Goal: Transaction & Acquisition: Purchase product/service

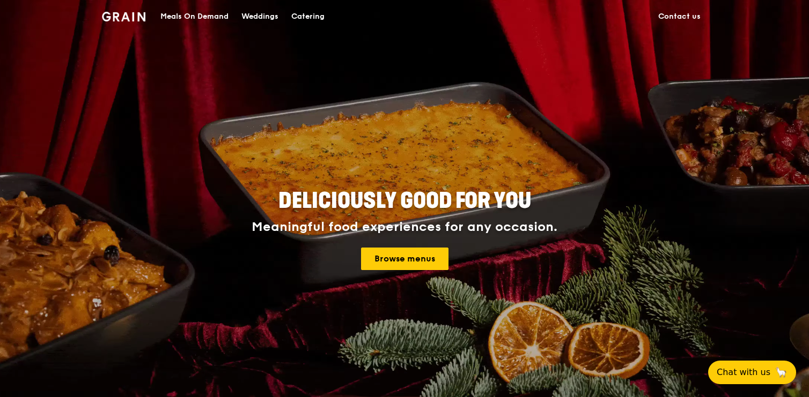
click at [210, 14] on div "Meals On Demand" at bounding box center [194, 17] width 68 height 32
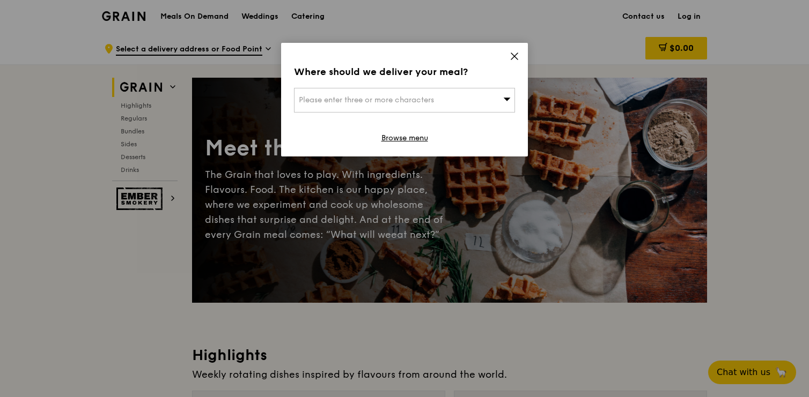
click at [470, 102] on div "Please enter three or more characters" at bounding box center [404, 100] width 221 height 25
click at [453, 101] on input "search" at bounding box center [404, 100] width 220 height 24
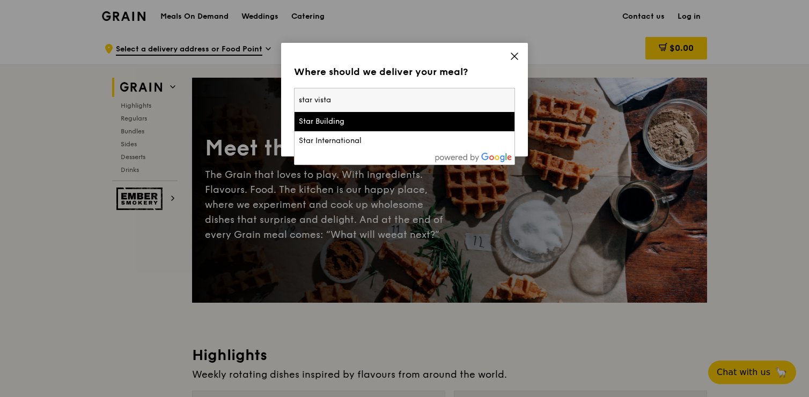
click at [312, 99] on input "star vista" at bounding box center [404, 100] width 220 height 24
drag, startPoint x: 355, startPoint y: 105, endPoint x: 319, endPoint y: 117, distance: 38.7
click at [319, 117] on div "star [GEOGRAPHIC_DATA] Star International" at bounding box center [404, 119] width 220 height 62
type input "star vista"
click at [319, 117] on div "Star Building" at bounding box center [378, 121] width 159 height 11
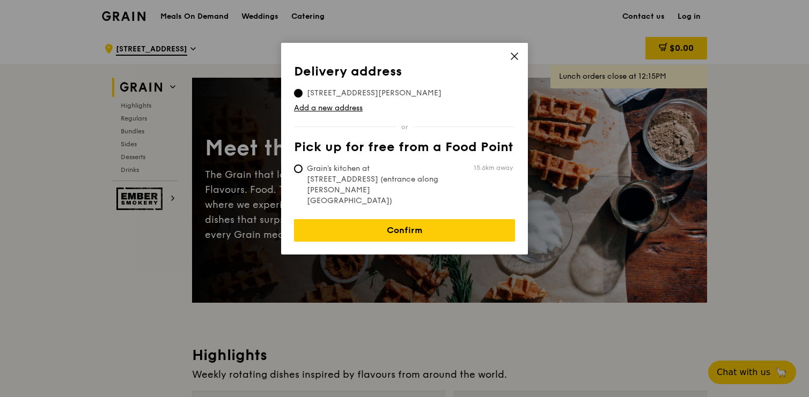
click at [510, 55] on icon at bounding box center [514, 56] width 10 height 10
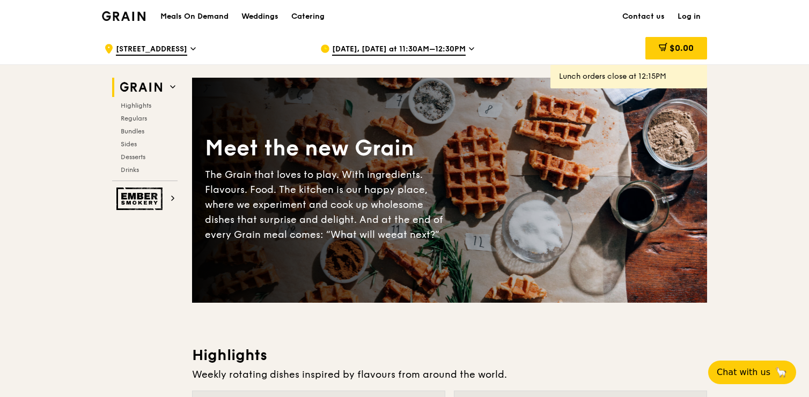
click at [175, 51] on span "[STREET_ADDRESS]" at bounding box center [151, 50] width 71 height 12
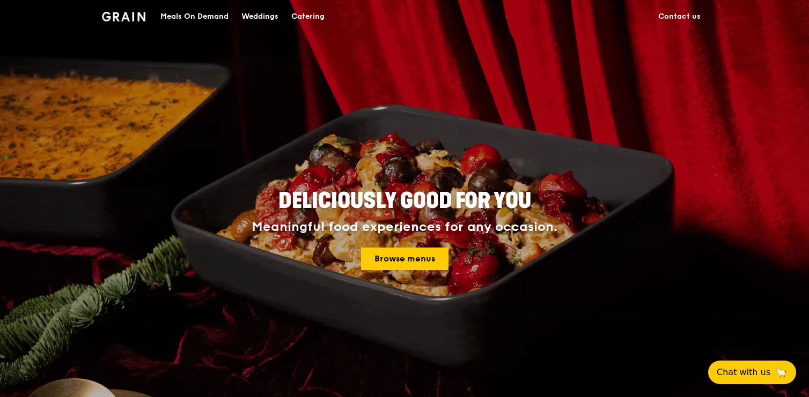
click at [201, 20] on div "Meals On Demand" at bounding box center [194, 17] width 68 height 32
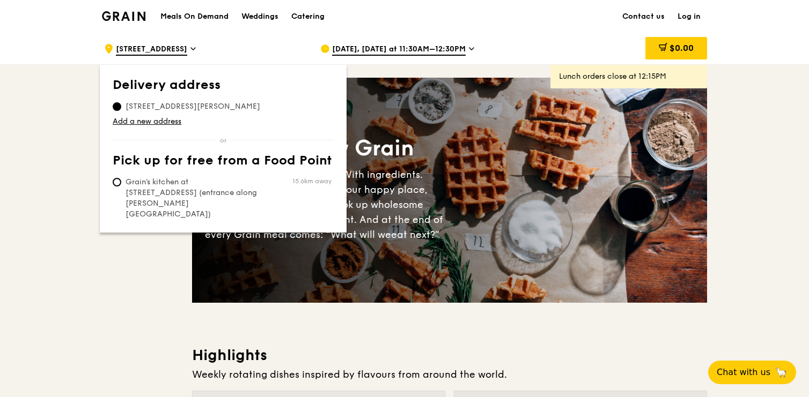
click at [216, 51] on div ".cls-1 { fill: none; stroke: #fff; stroke-linecap: round; stroke-linejoin: roun…" at bounding box center [203, 49] width 199 height 32
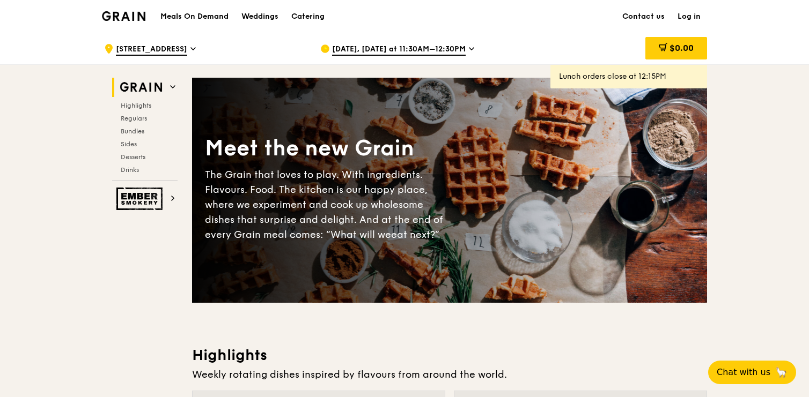
click at [209, 49] on div ".cls-1 { fill: none; stroke: #fff; stroke-linecap: round; stroke-linejoin: roun…" at bounding box center [203, 49] width 199 height 32
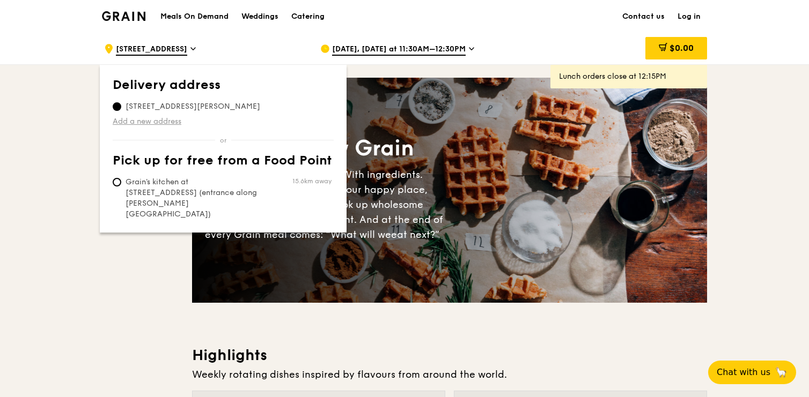
click at [161, 124] on link "Add a new address" at bounding box center [223, 121] width 221 height 11
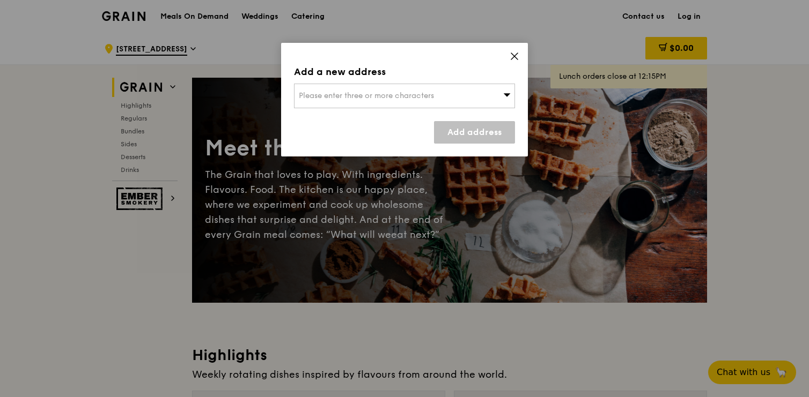
click at [420, 95] on span "Please enter three or more characters" at bounding box center [366, 95] width 135 height 9
type input "Address: [STREET_ADDRESS]"
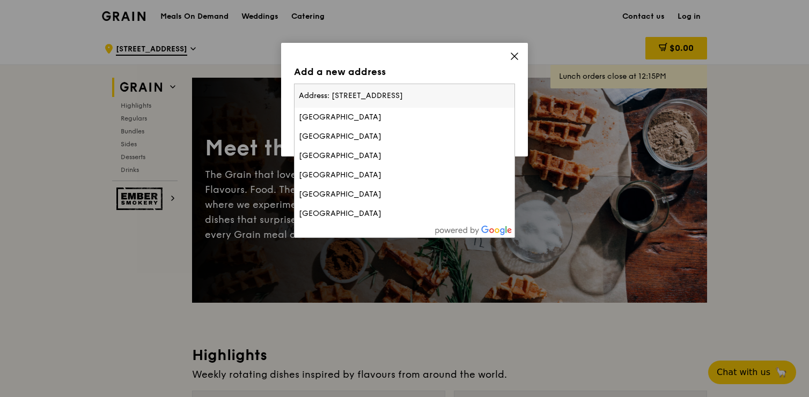
click at [334, 95] on input "Address: [STREET_ADDRESS]" at bounding box center [404, 96] width 220 height 24
drag, startPoint x: 332, startPoint y: 95, endPoint x: 227, endPoint y: 82, distance: 106.4
click at [227, 82] on div "Add a new address Please enter three or more characters Address: [STREET_ADDRES…" at bounding box center [404, 198] width 809 height 397
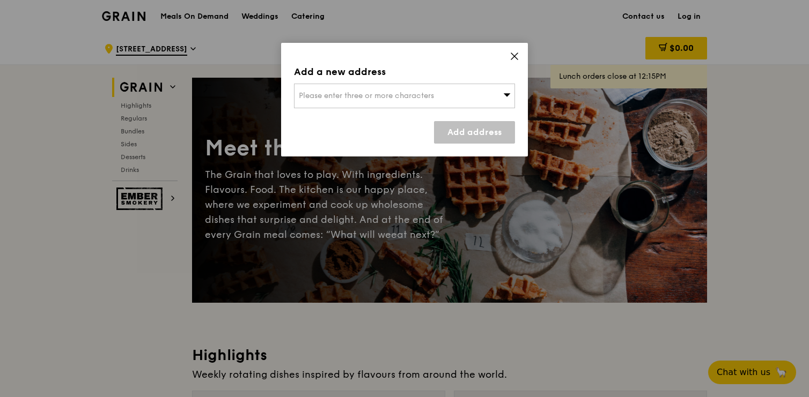
click at [332, 98] on span "Please enter three or more characters" at bounding box center [366, 95] width 135 height 9
click at [333, 96] on input "Address: [STREET_ADDRESS]" at bounding box center [404, 96] width 220 height 24
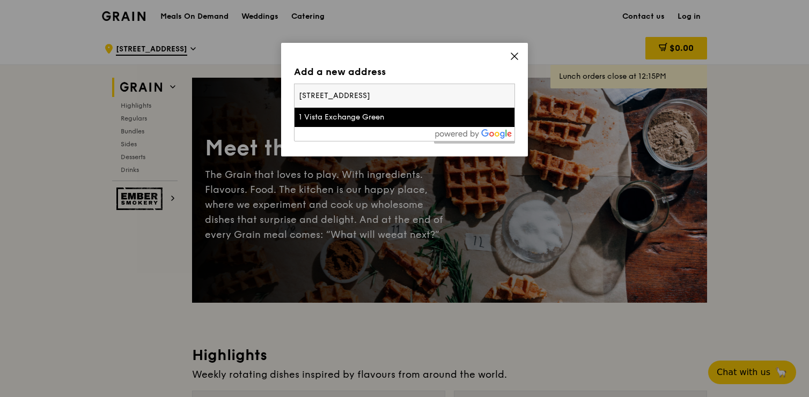
type input "[STREET_ADDRESS]"
click at [361, 113] on div "1 Vista Exchange Green" at bounding box center [378, 117] width 159 height 11
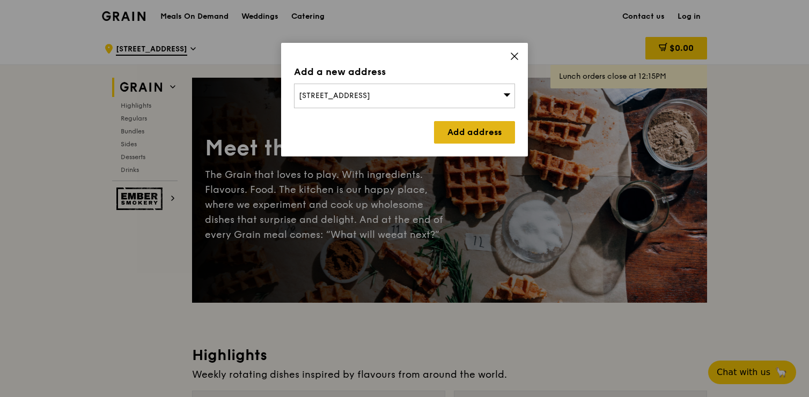
click at [470, 139] on link "Add address" at bounding box center [474, 132] width 81 height 23
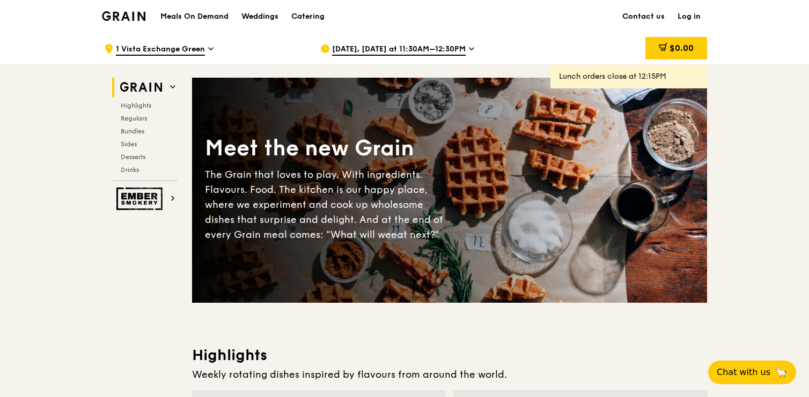
click at [469, 50] on icon at bounding box center [471, 49] width 5 height 10
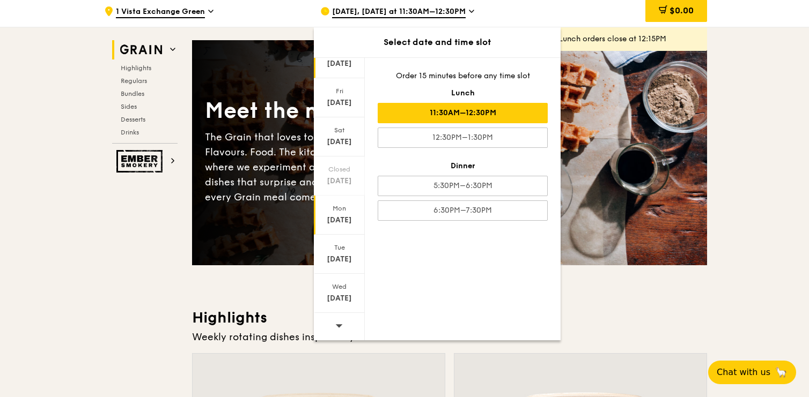
scroll to position [75, 0]
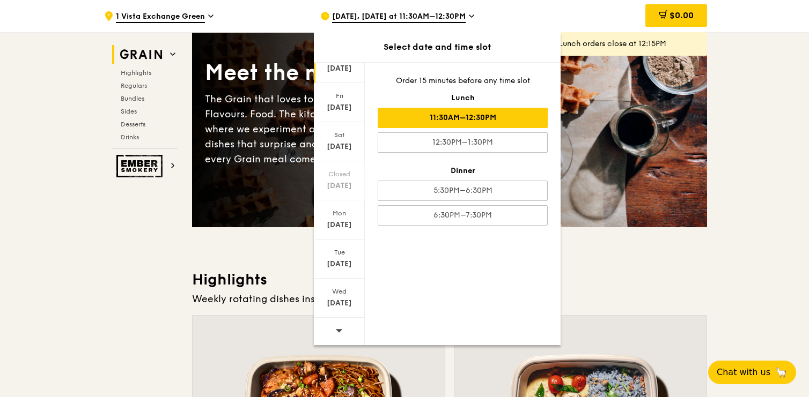
click at [333, 339] on div at bounding box center [339, 331] width 51 height 27
click at [338, 267] on div "[DATE]" at bounding box center [339, 264] width 48 height 11
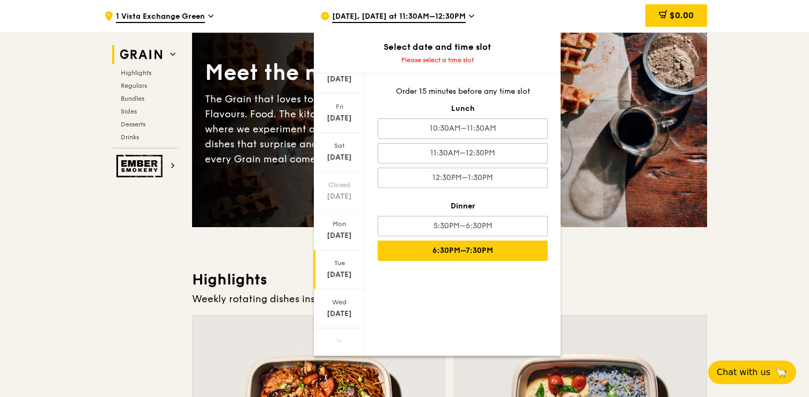
click at [453, 254] on div "6:30PM–7:30PM" at bounding box center [463, 251] width 170 height 20
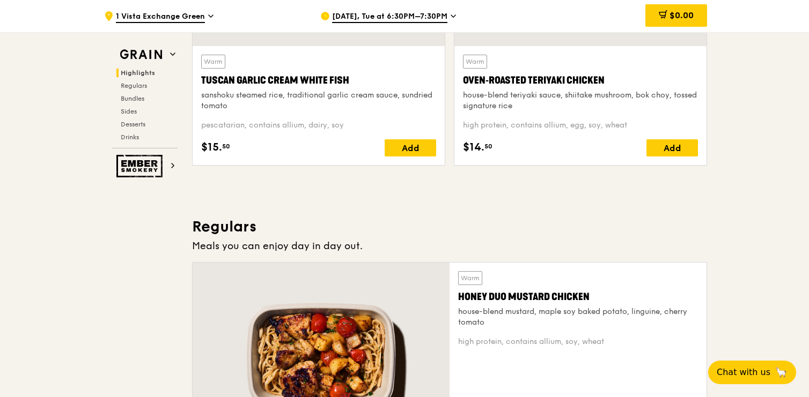
scroll to position [533, 0]
